Goal: Navigation & Orientation: Find specific page/section

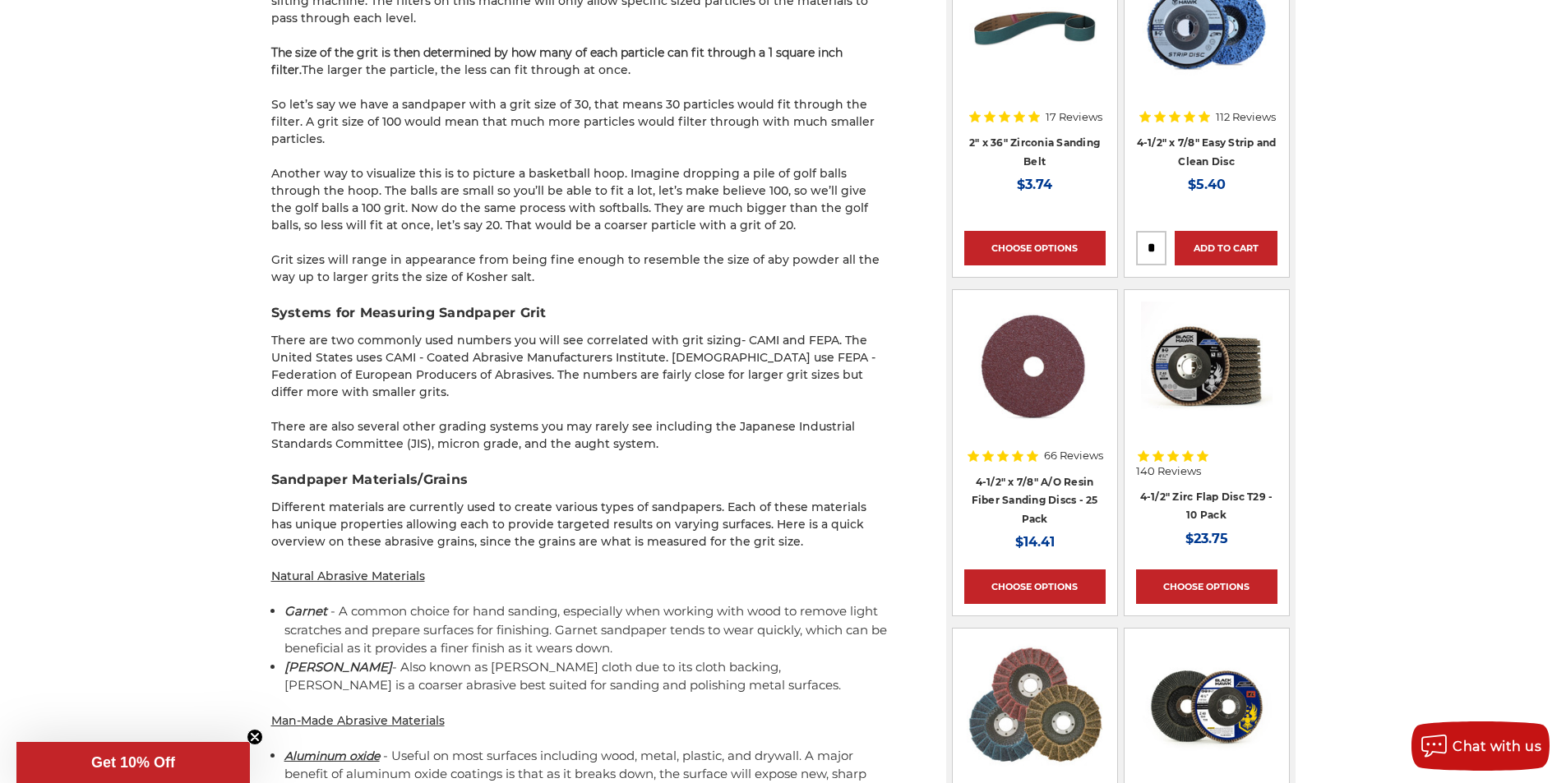
scroll to position [1726, 0]
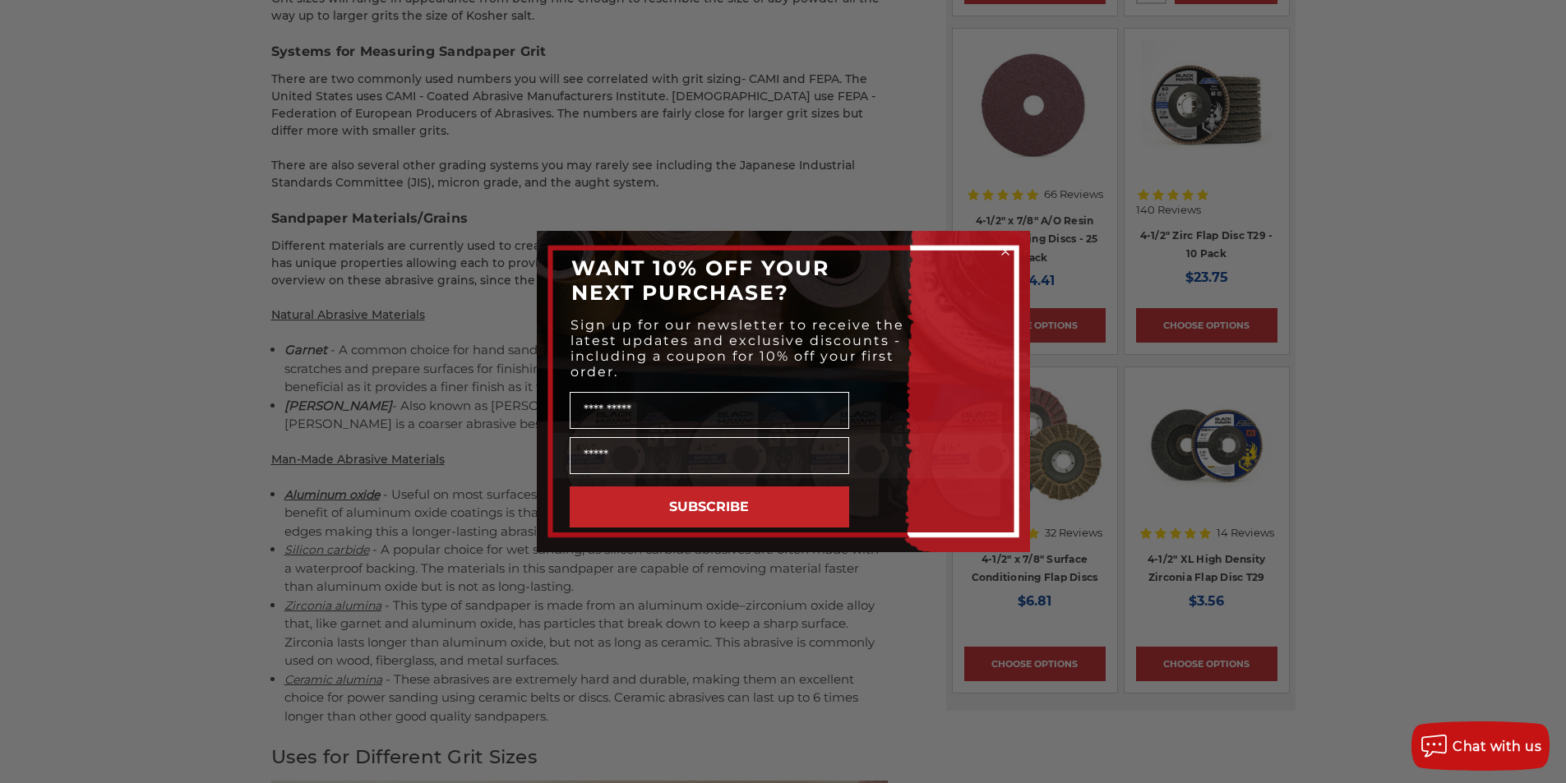
click at [1008, 247] on circle "Close dialog" at bounding box center [1005, 252] width 16 height 16
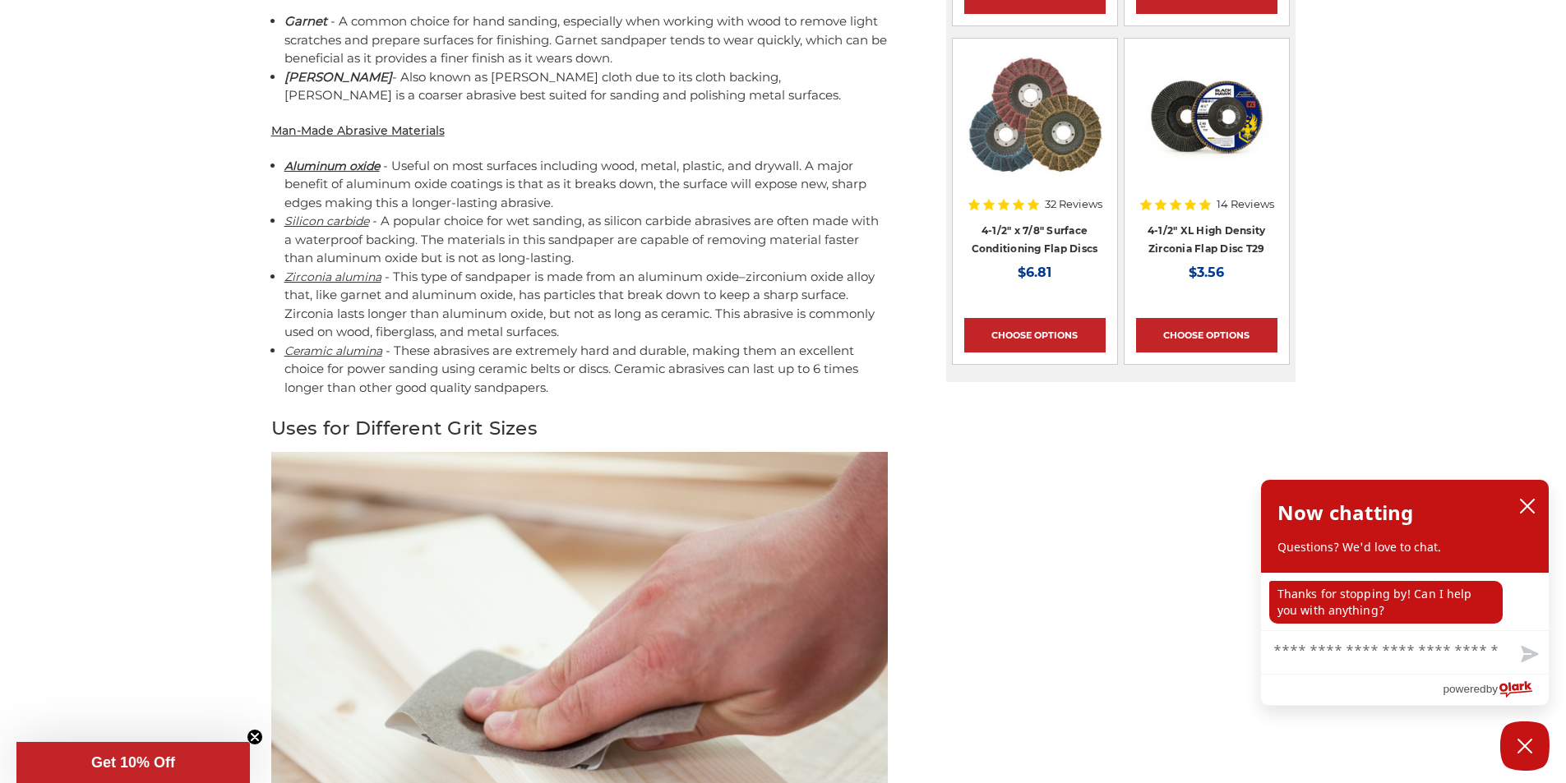
scroll to position [1479, 0]
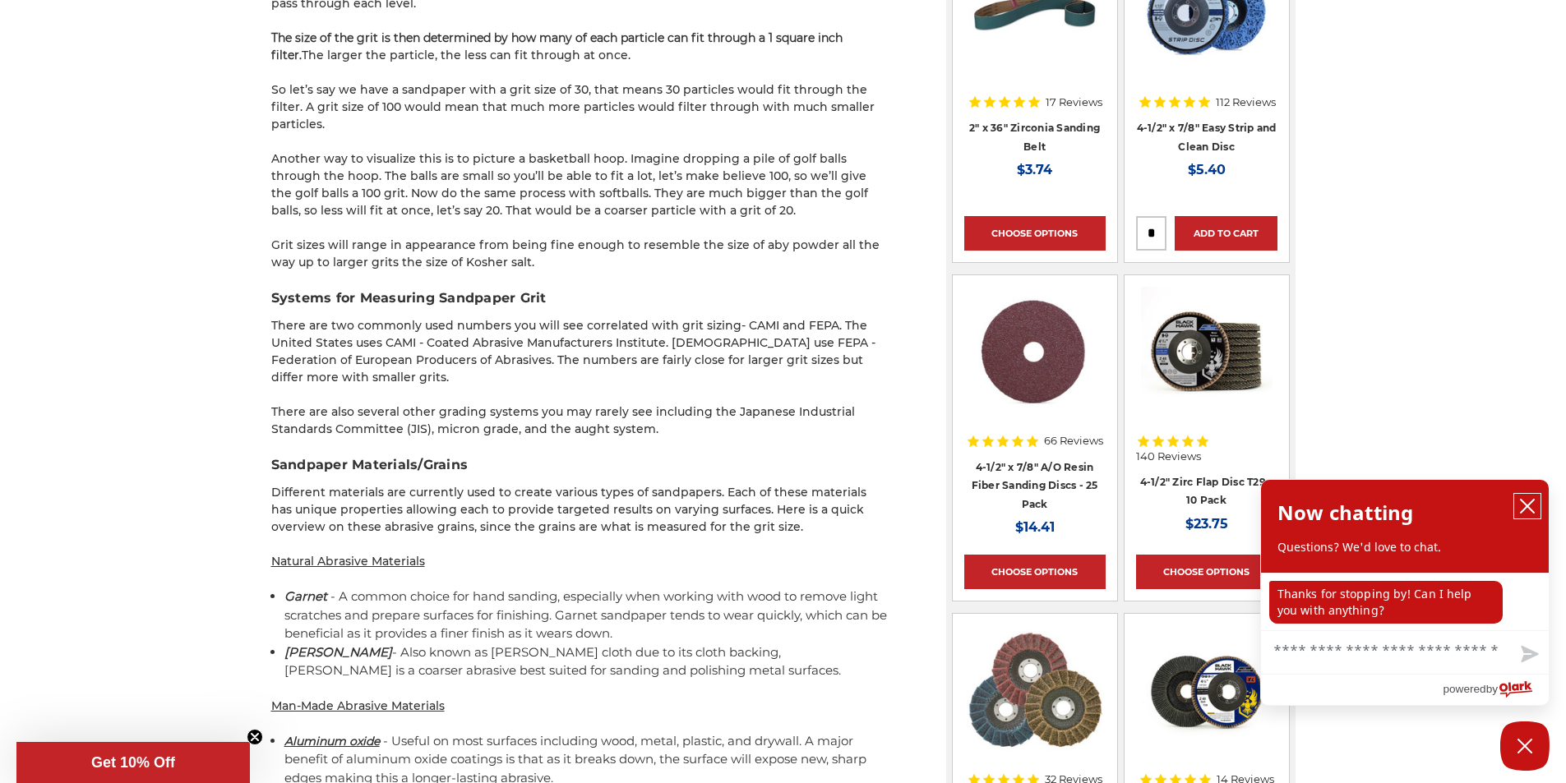
click at [1528, 508] on icon "close chatbox" at bounding box center [1526, 506] width 13 height 13
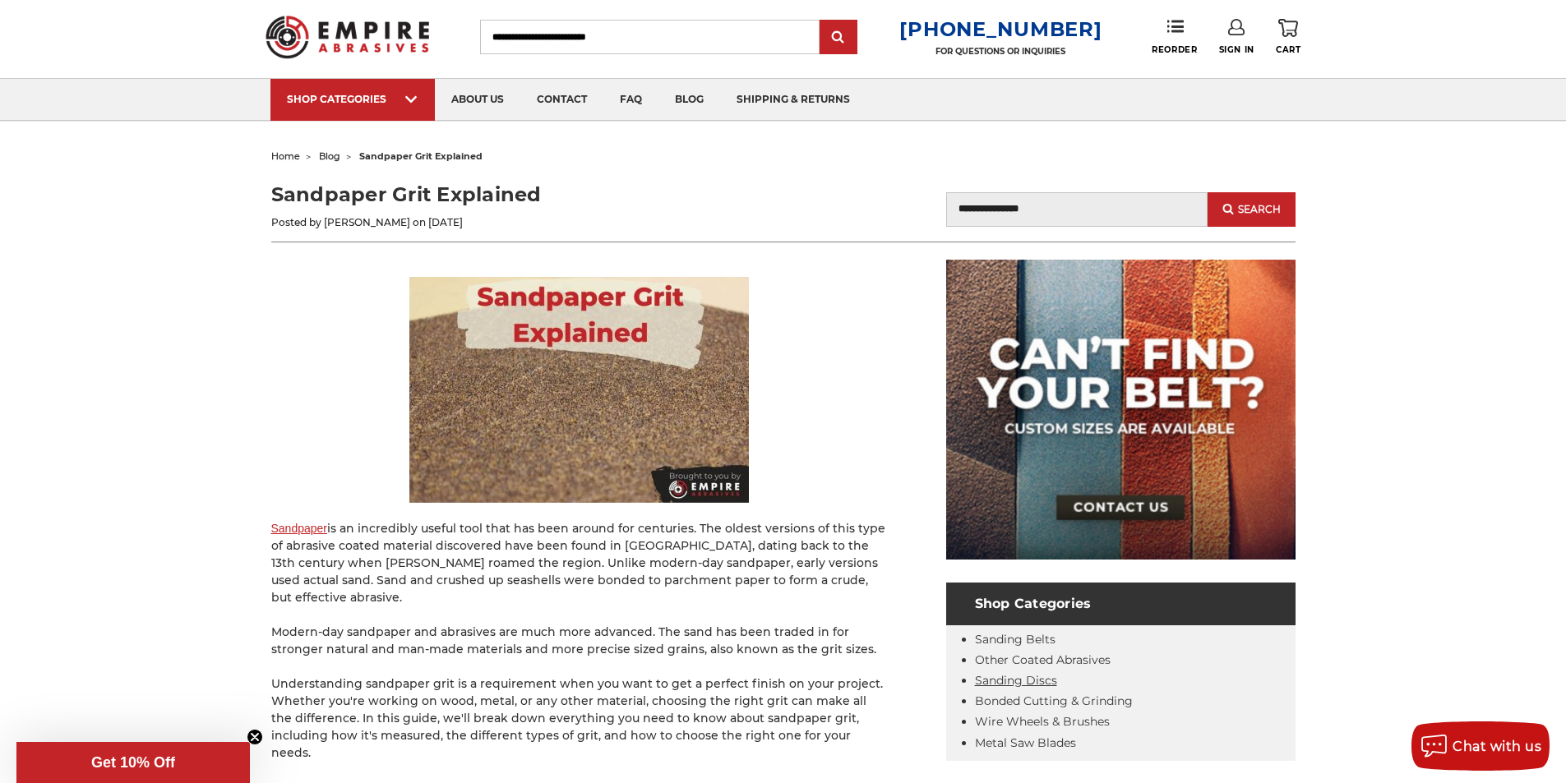
scroll to position [0, 0]
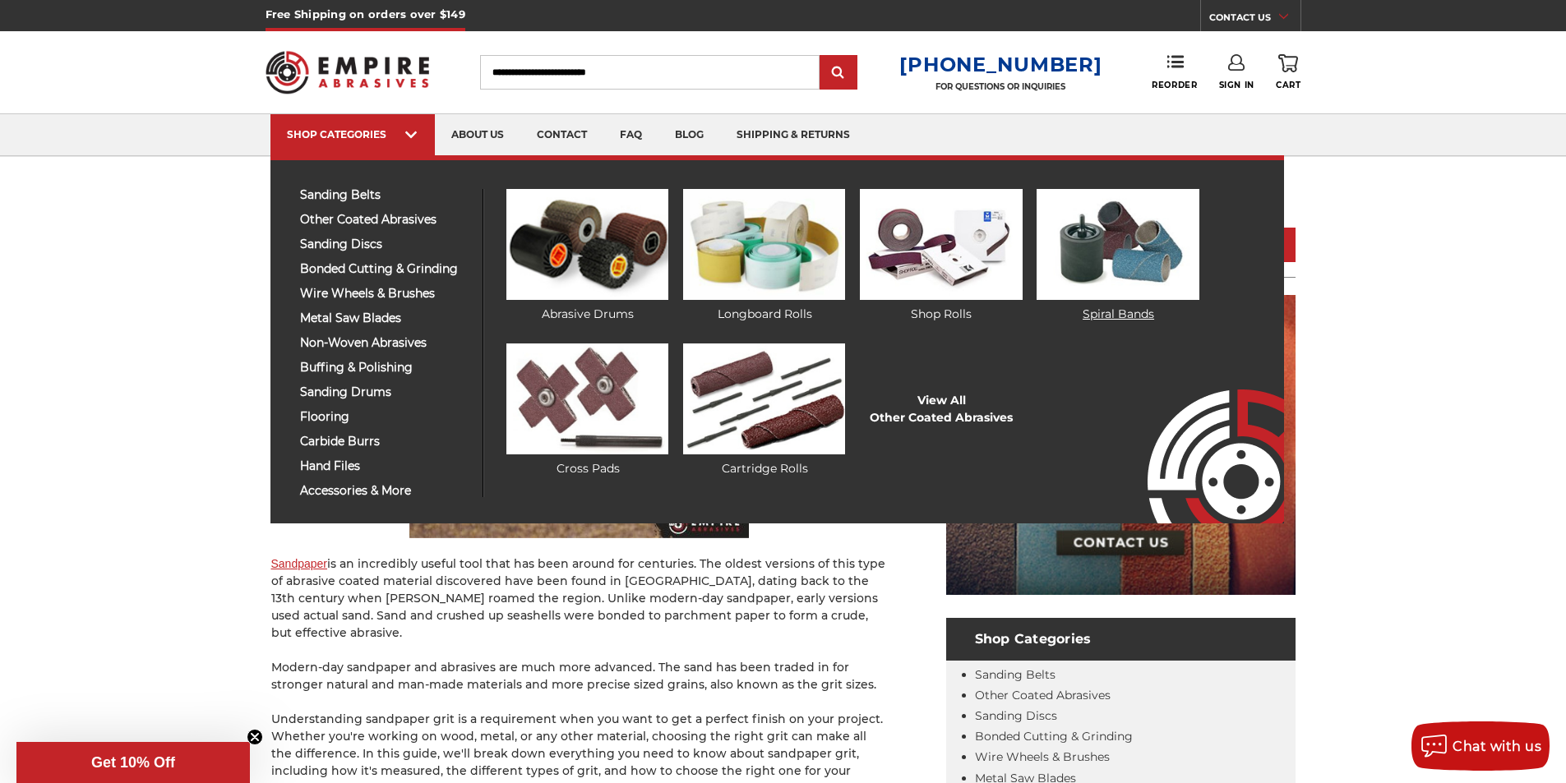
click at [1115, 268] on img at bounding box center [1117, 244] width 162 height 111
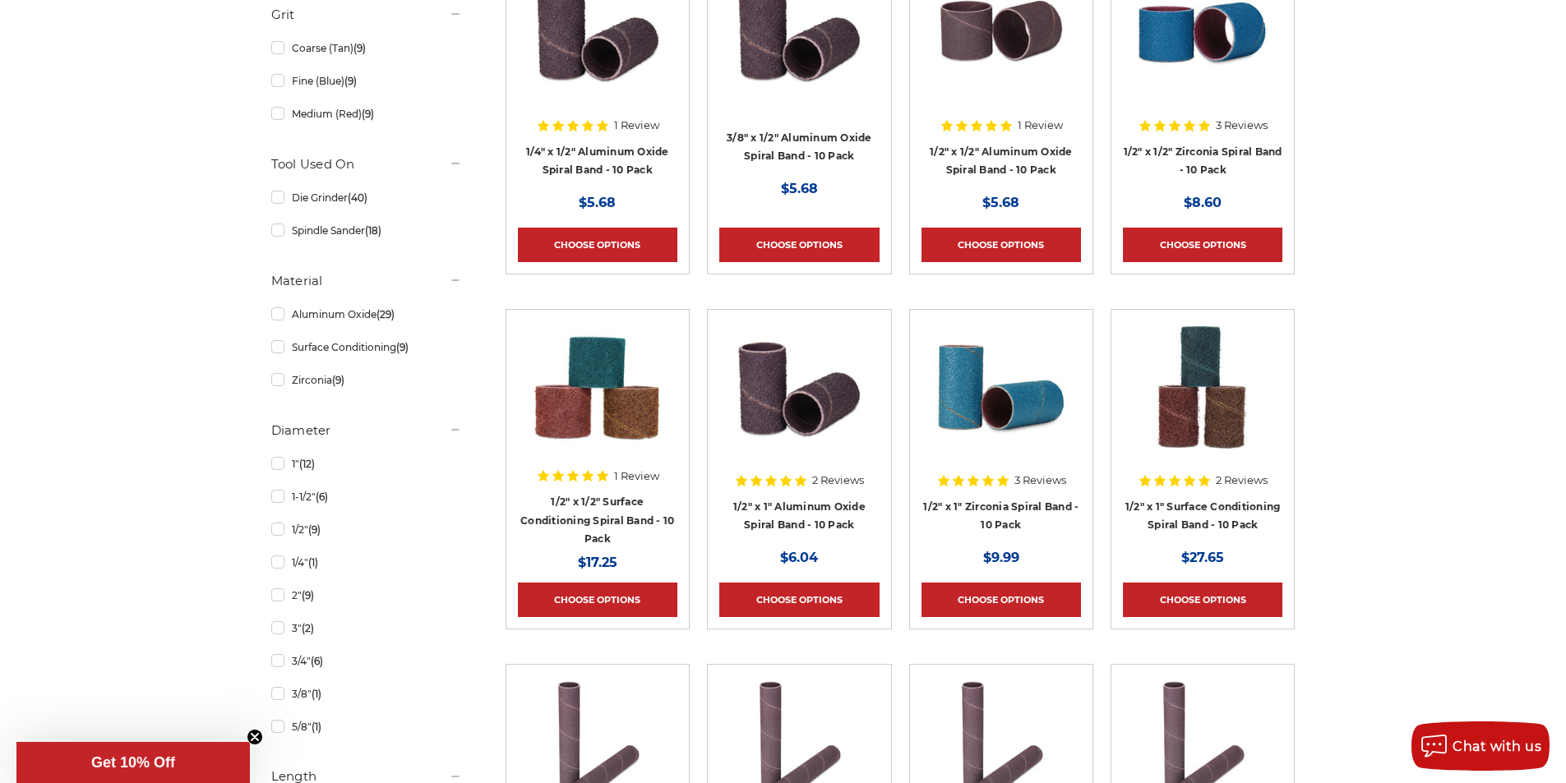
scroll to position [329, 0]
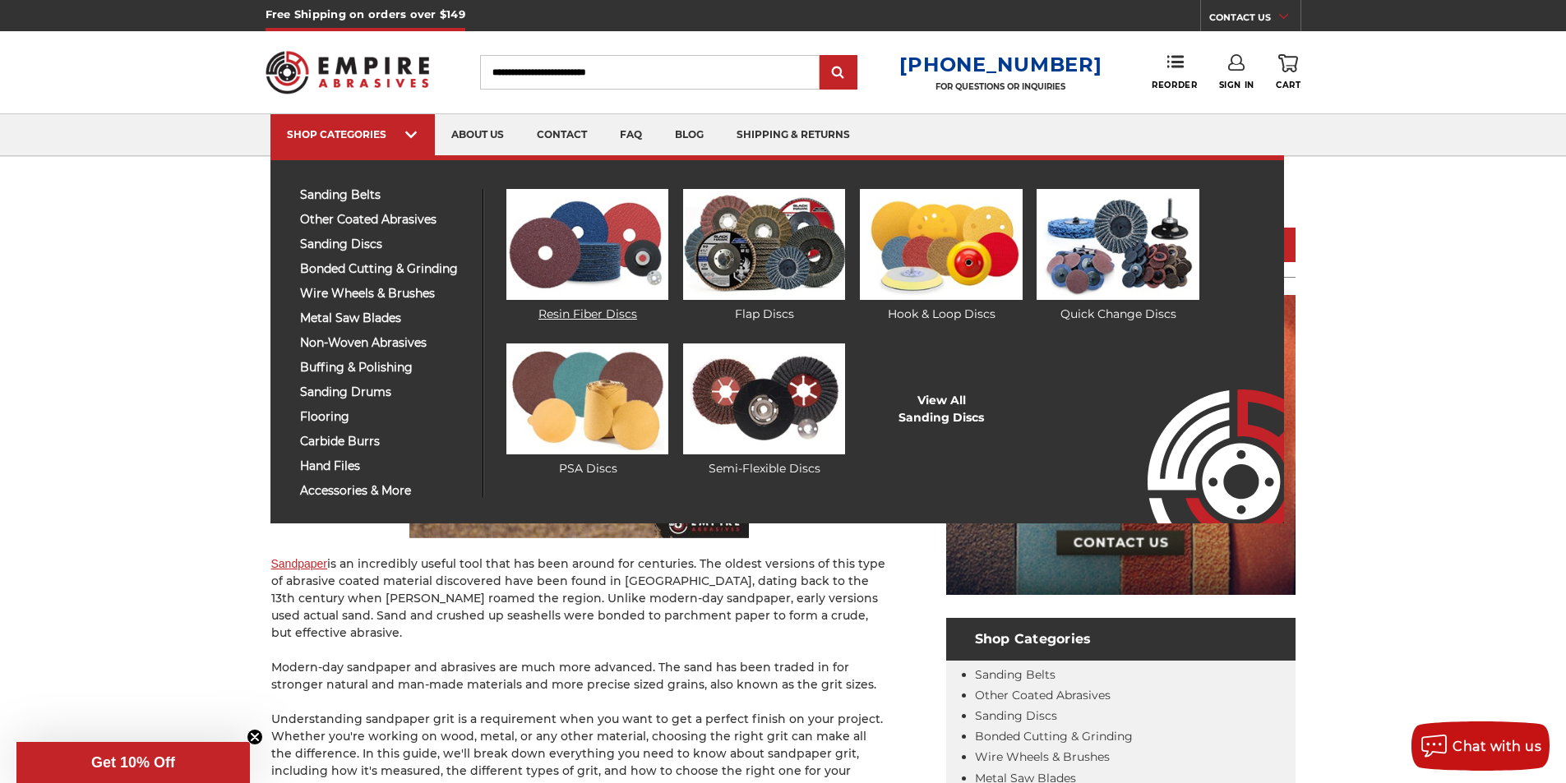
click at [588, 261] on img at bounding box center [587, 244] width 162 height 111
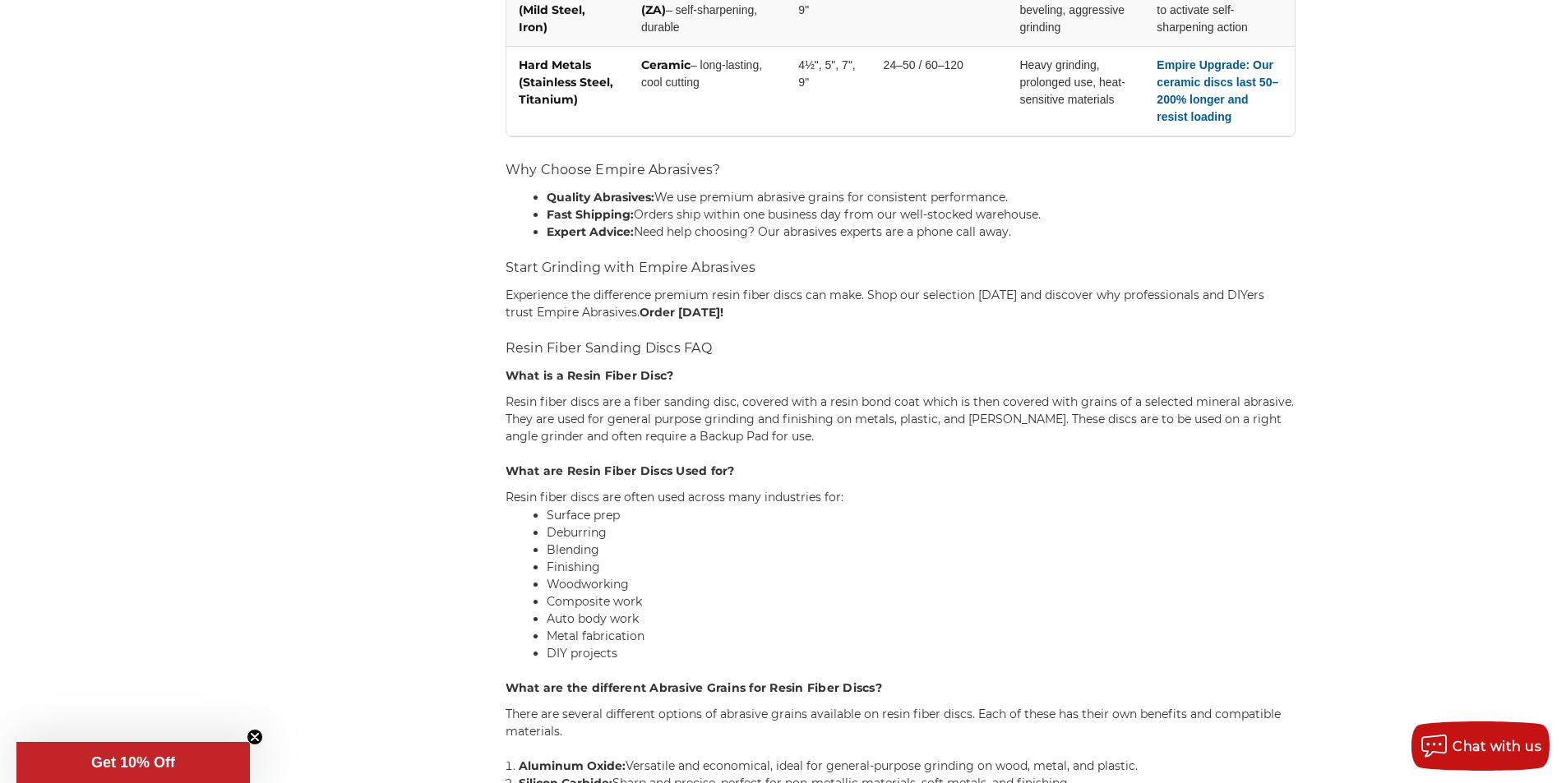
scroll to position [2219, 0]
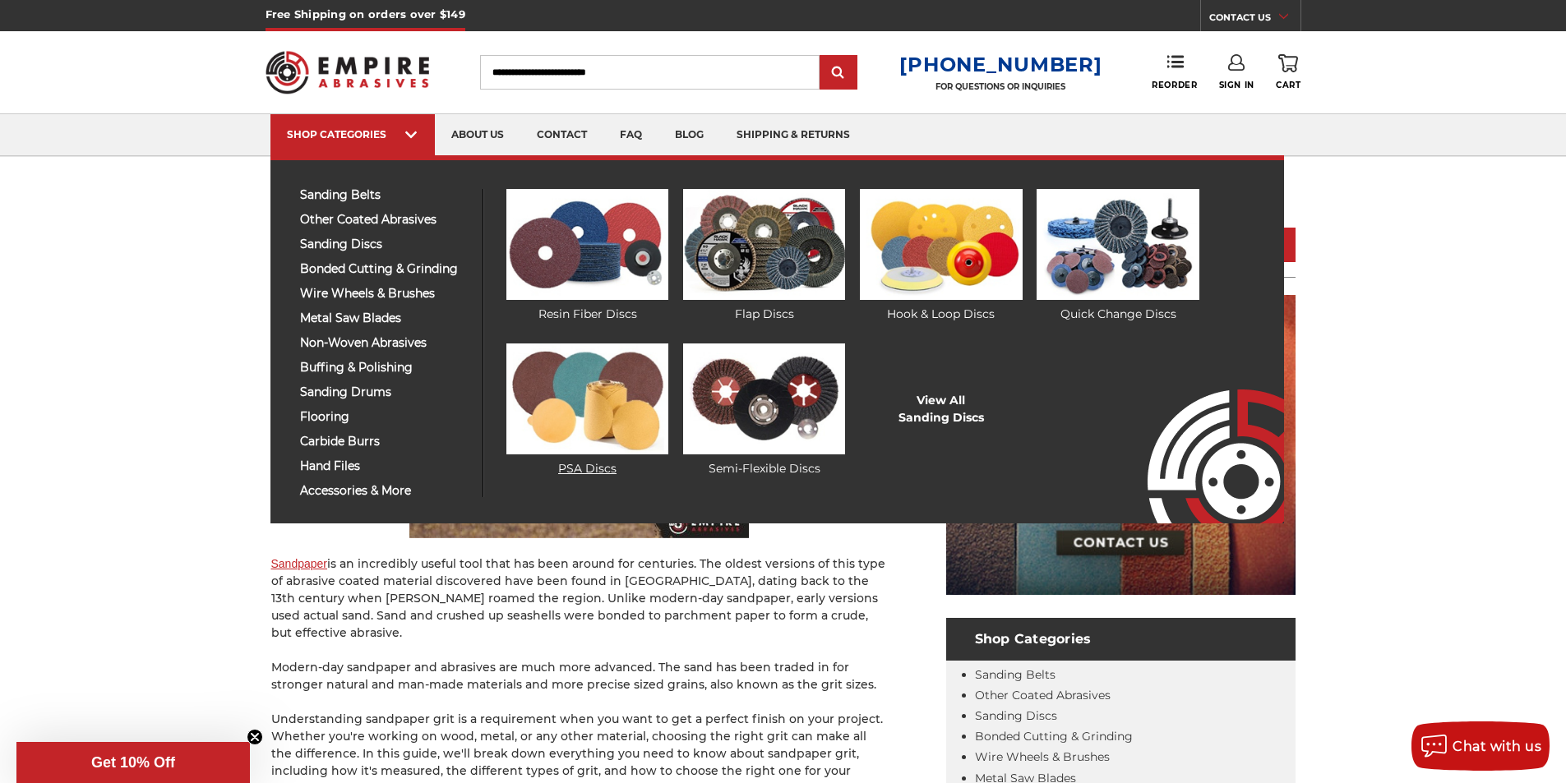
click at [595, 426] on img at bounding box center [587, 399] width 162 height 111
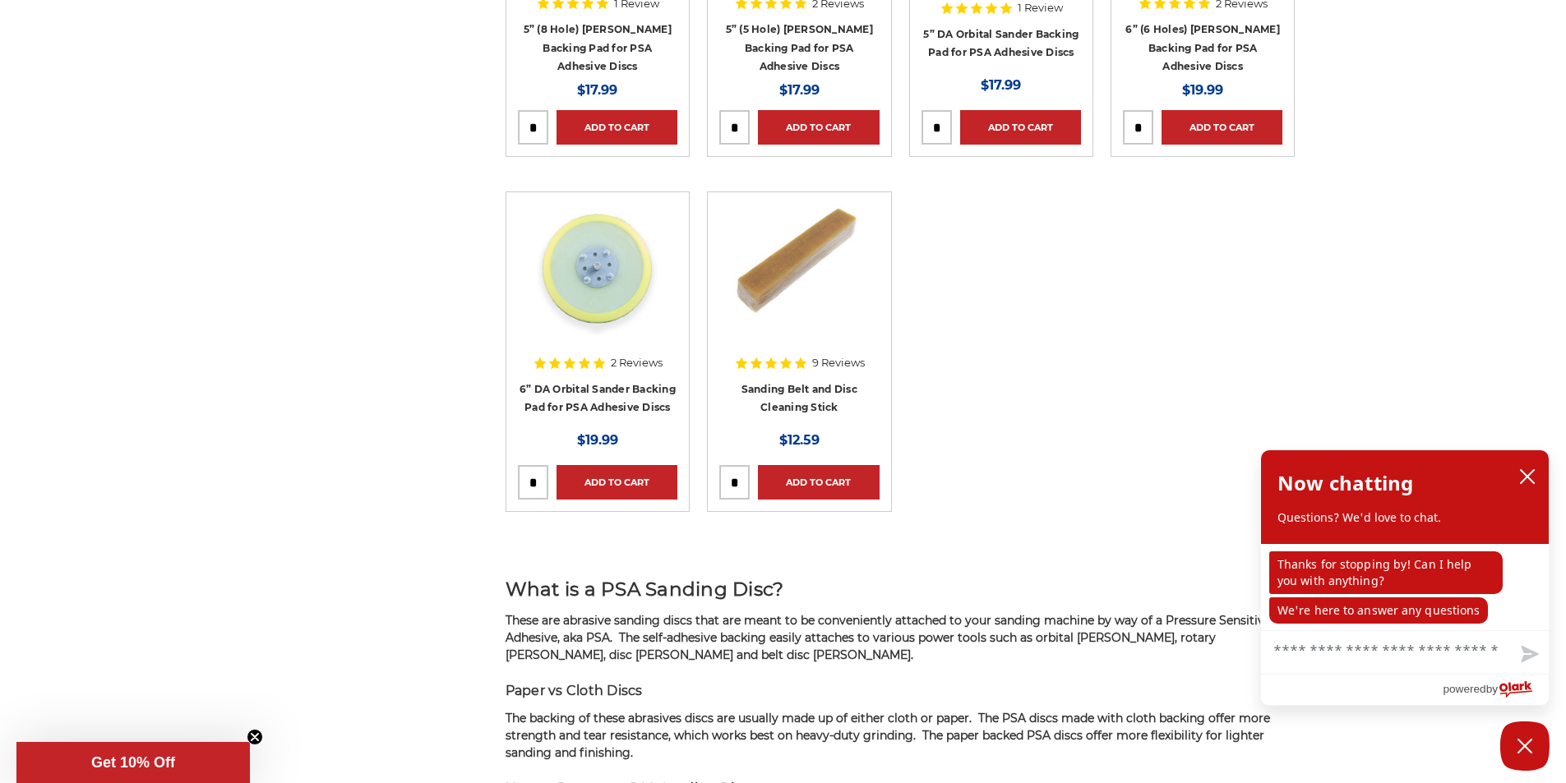
scroll to position [2651, 0]
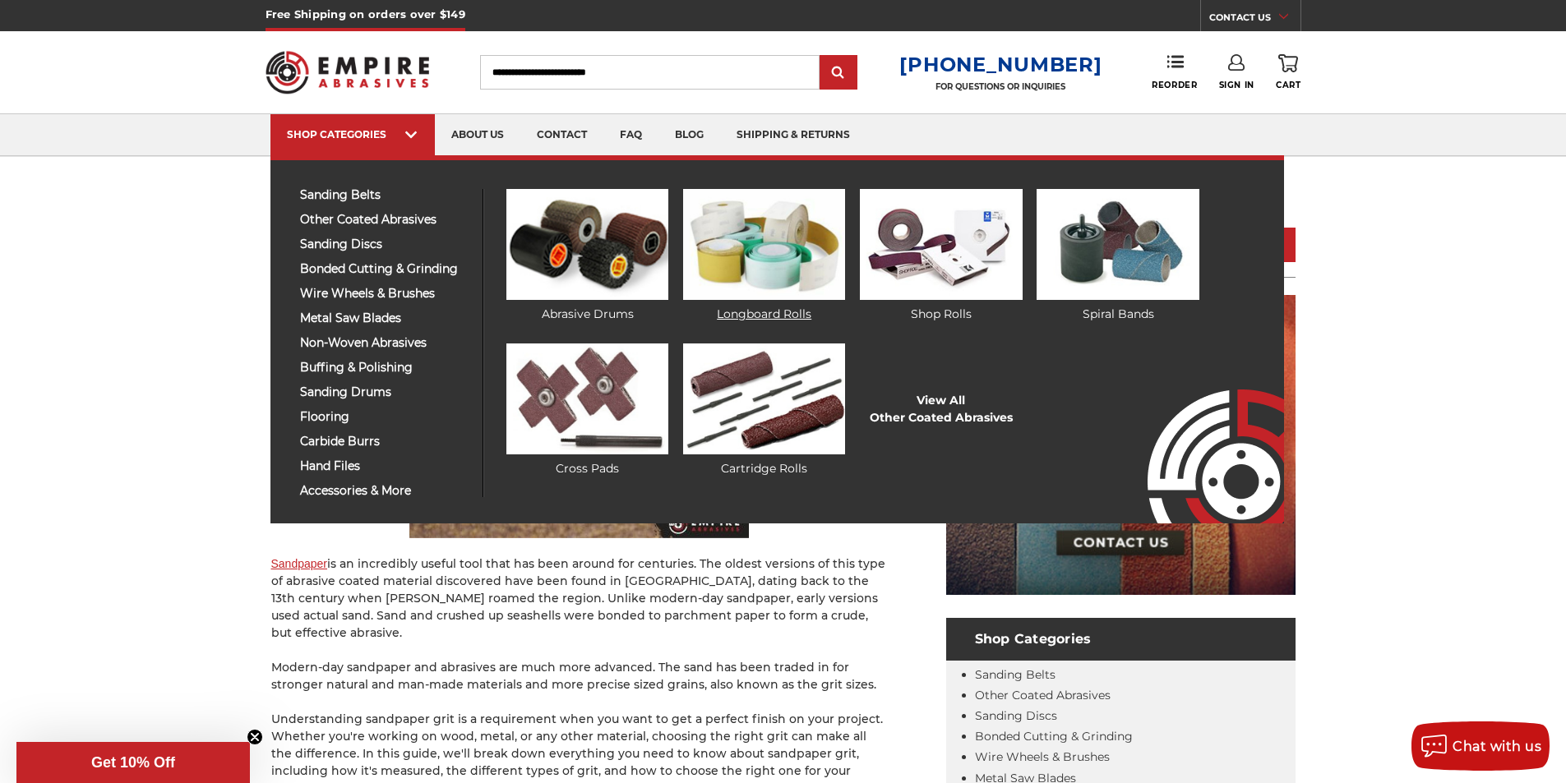
click at [790, 248] on img at bounding box center [764, 244] width 162 height 111
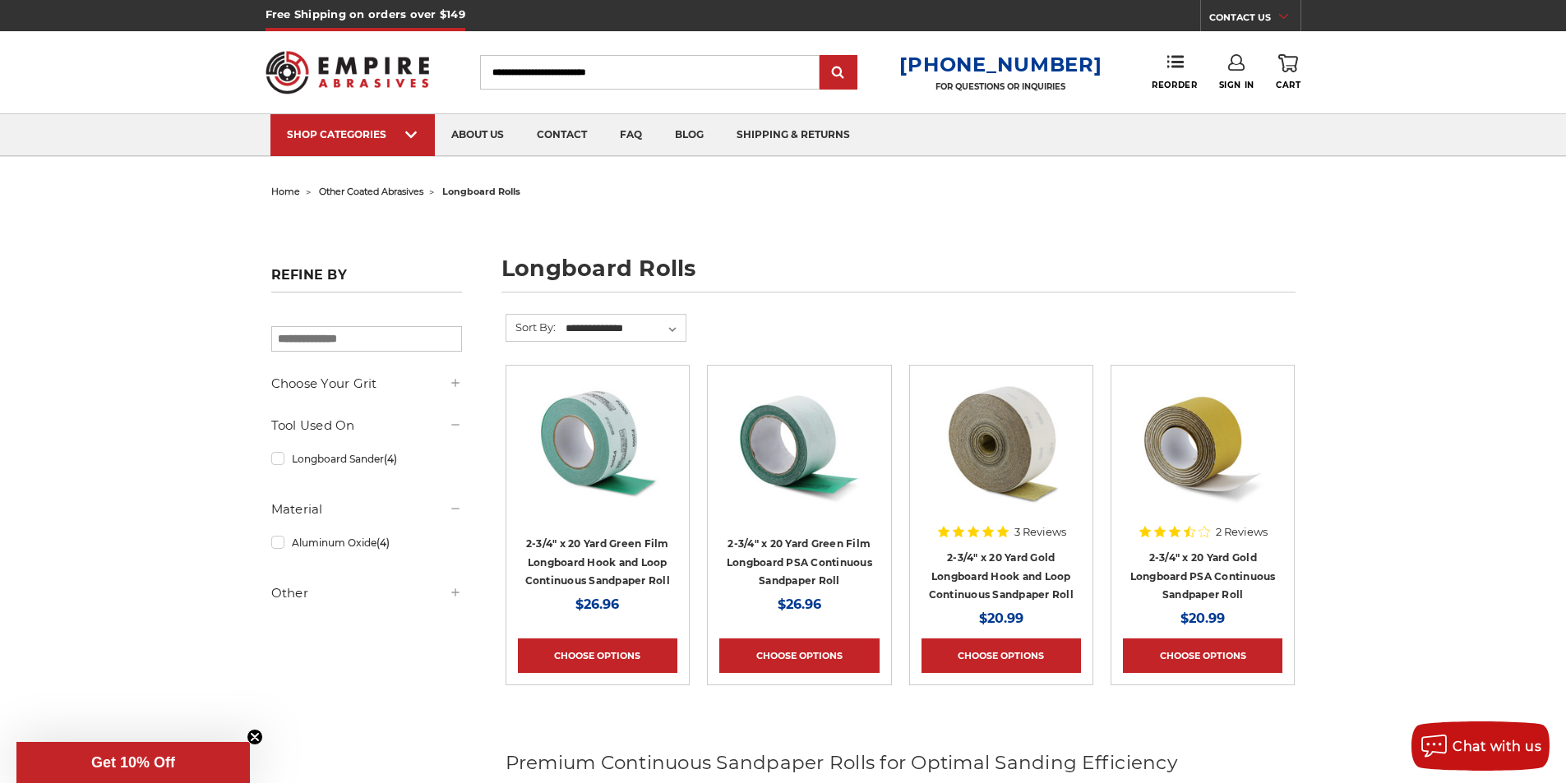
click at [461, 385] on icon at bounding box center [455, 382] width 13 height 13
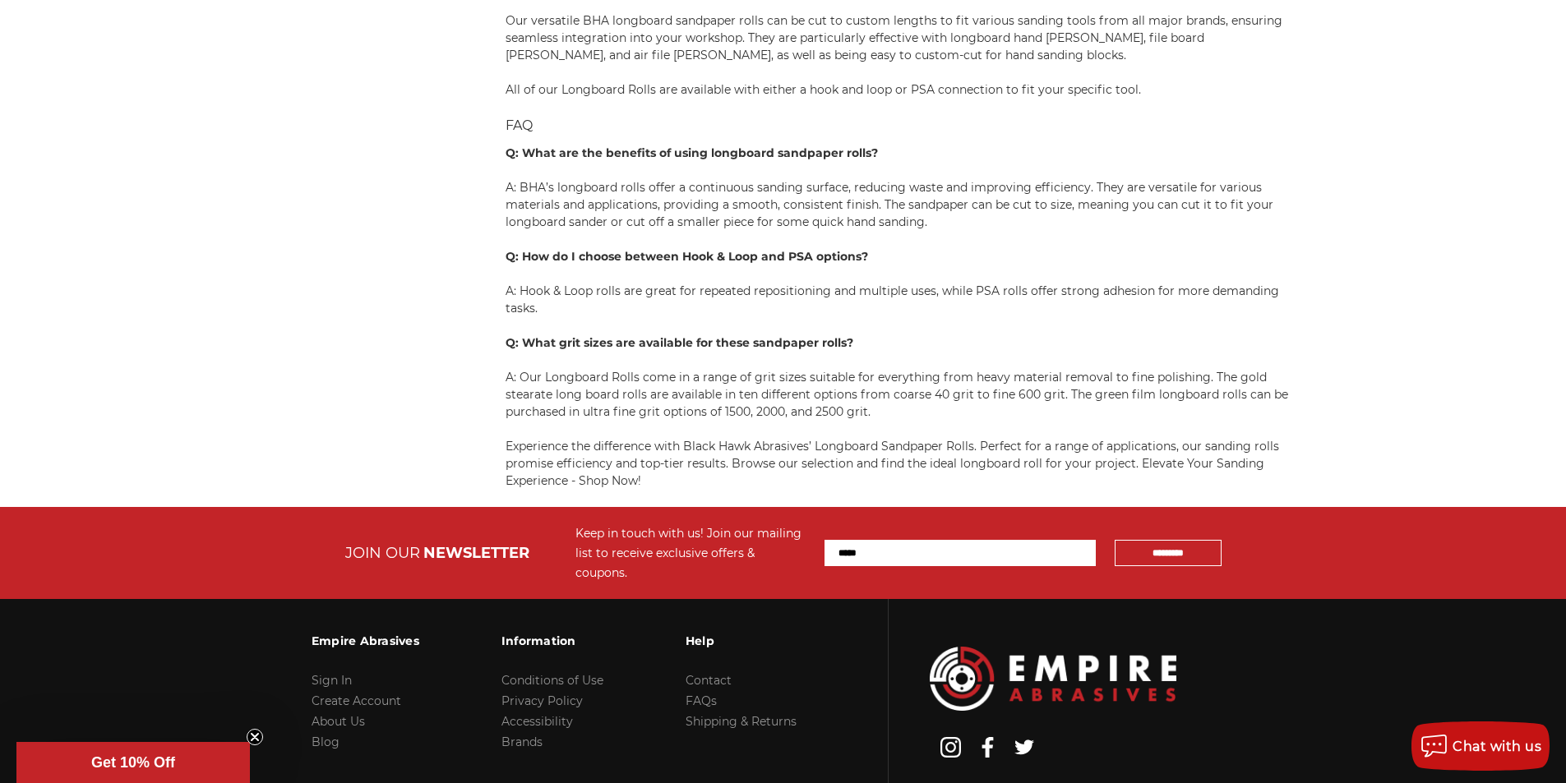
scroll to position [1370, 0]
